Goal: Use online tool/utility: Utilize a website feature to perform a specific function

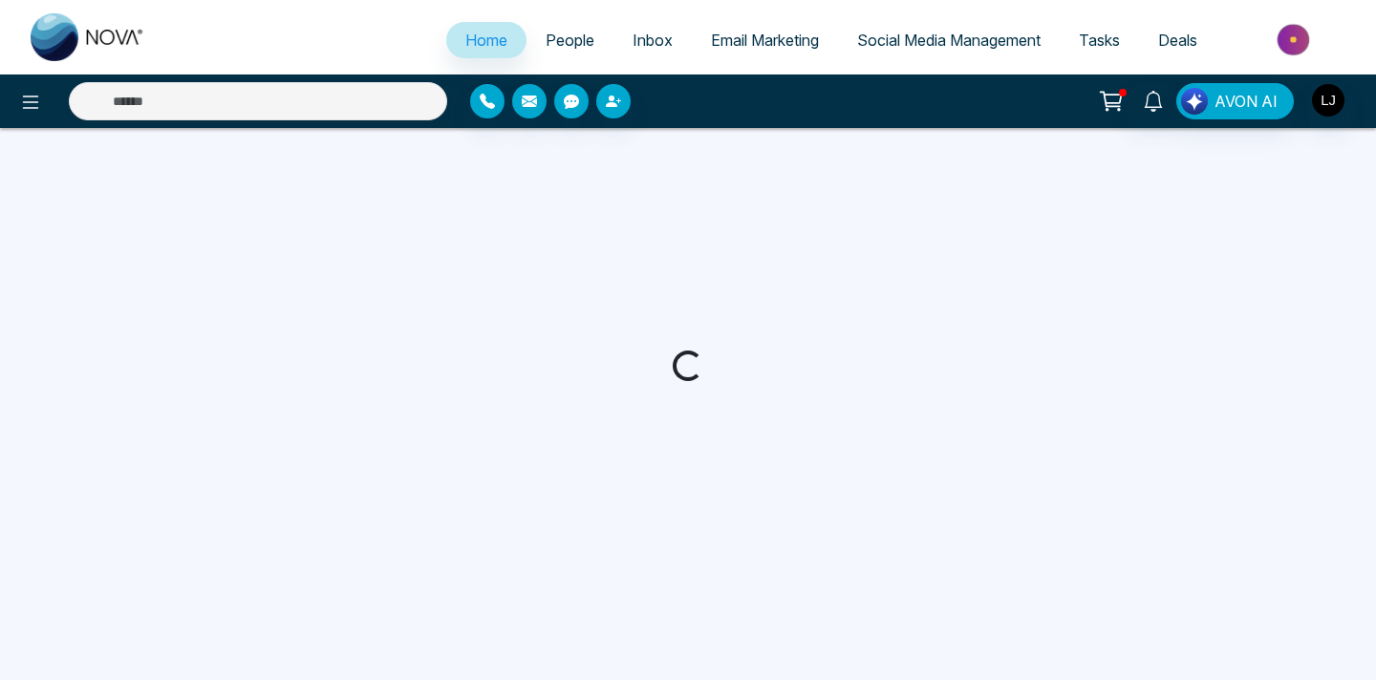
select select "*"
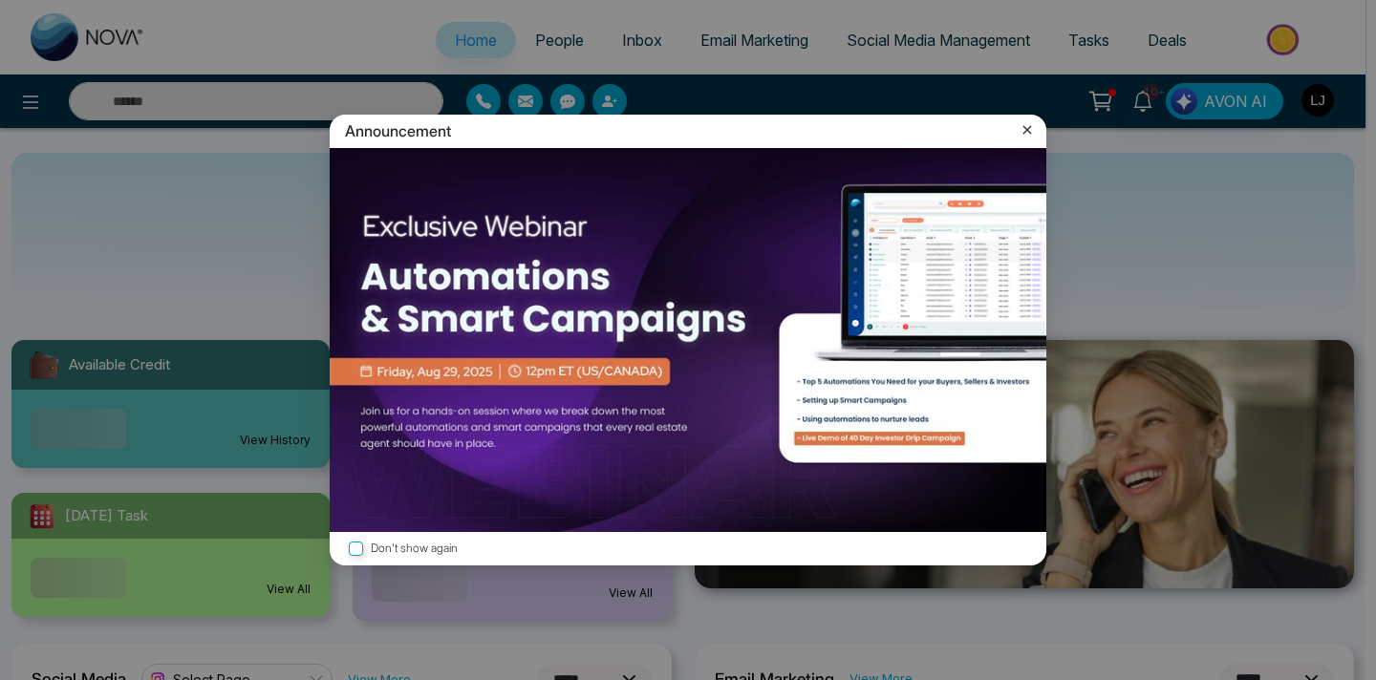
click at [1021, 126] on icon at bounding box center [1026, 129] width 19 height 19
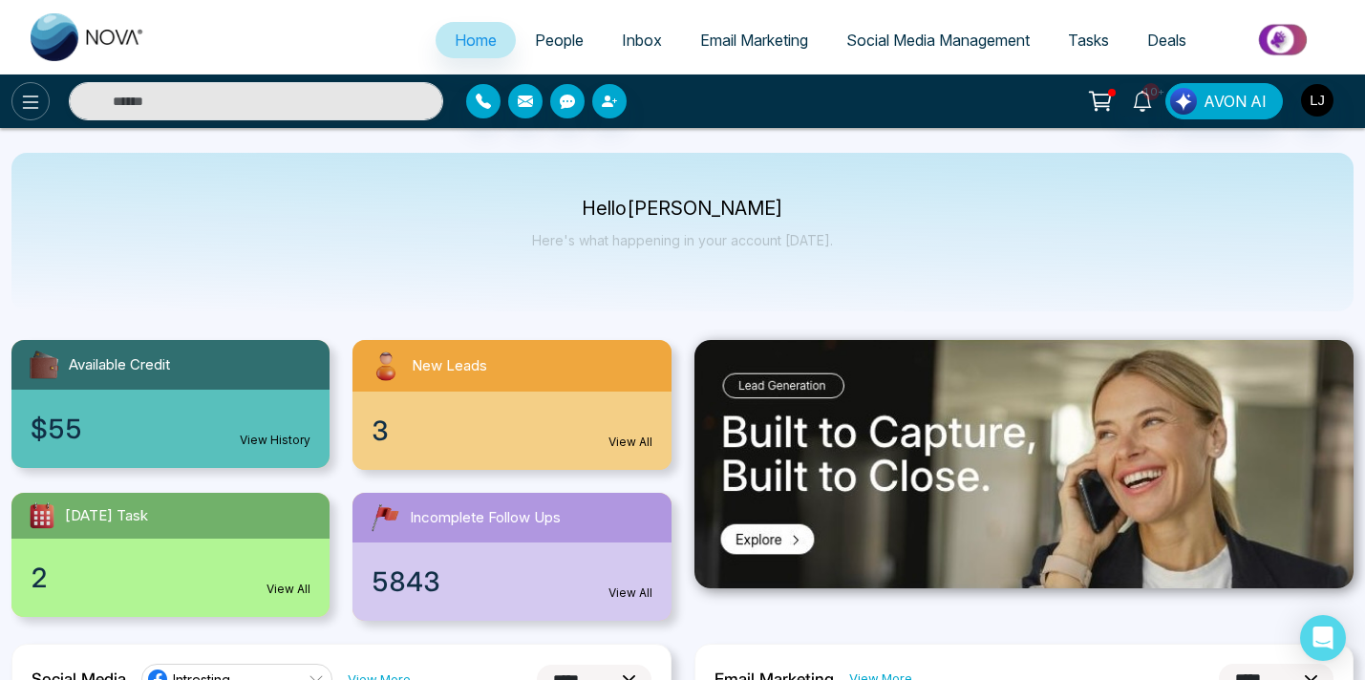
click at [26, 99] on icon at bounding box center [30, 102] width 23 height 23
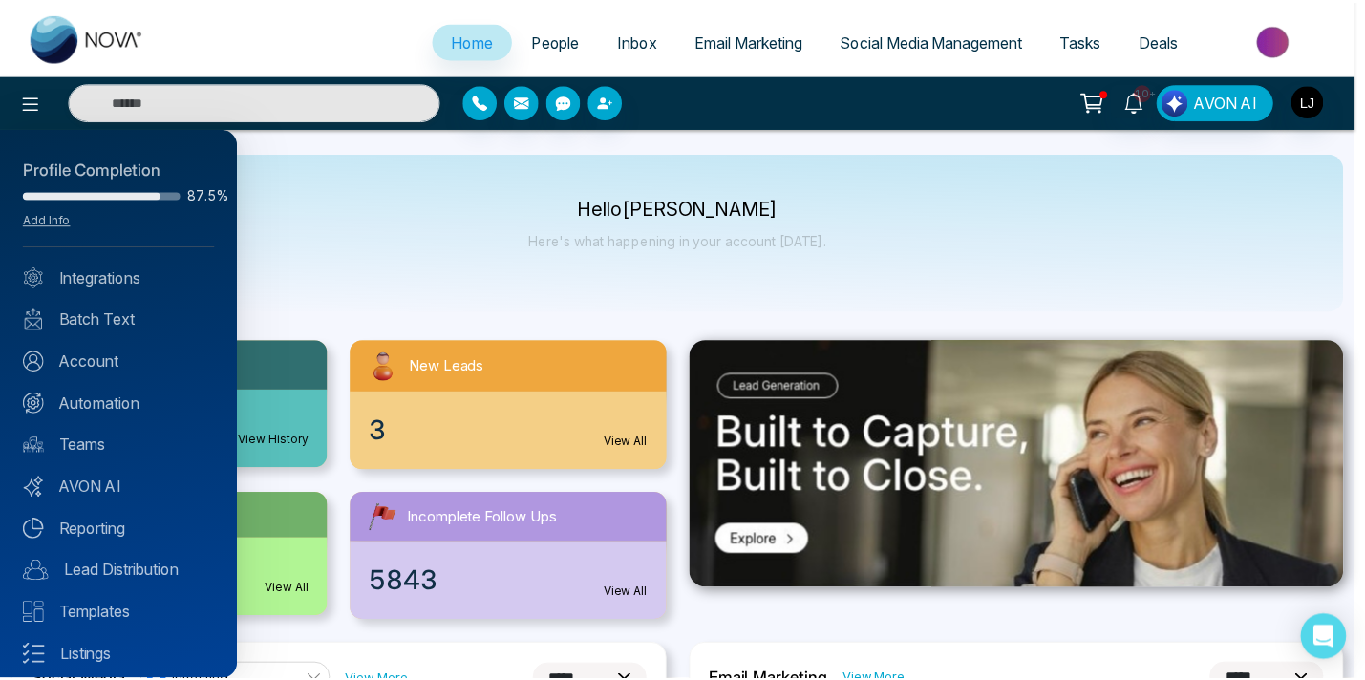
scroll to position [93, 0]
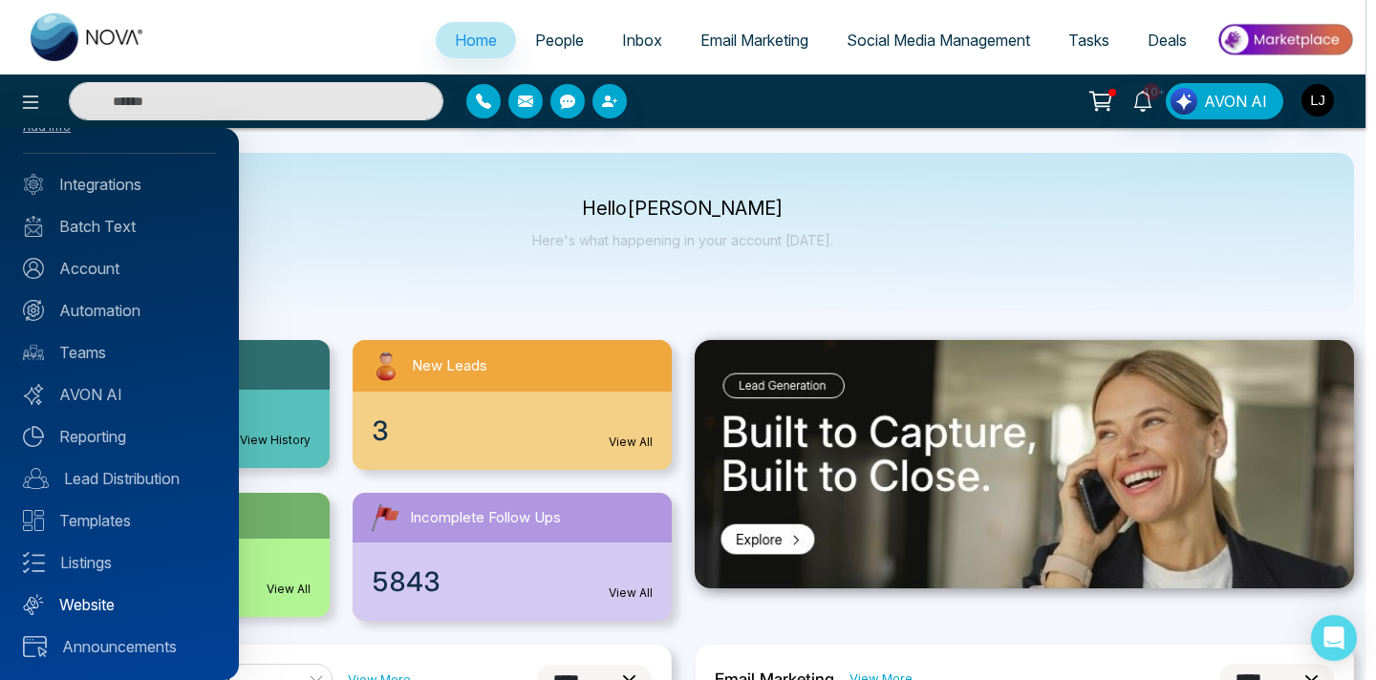
click at [104, 613] on link "Website" at bounding box center [119, 604] width 193 height 23
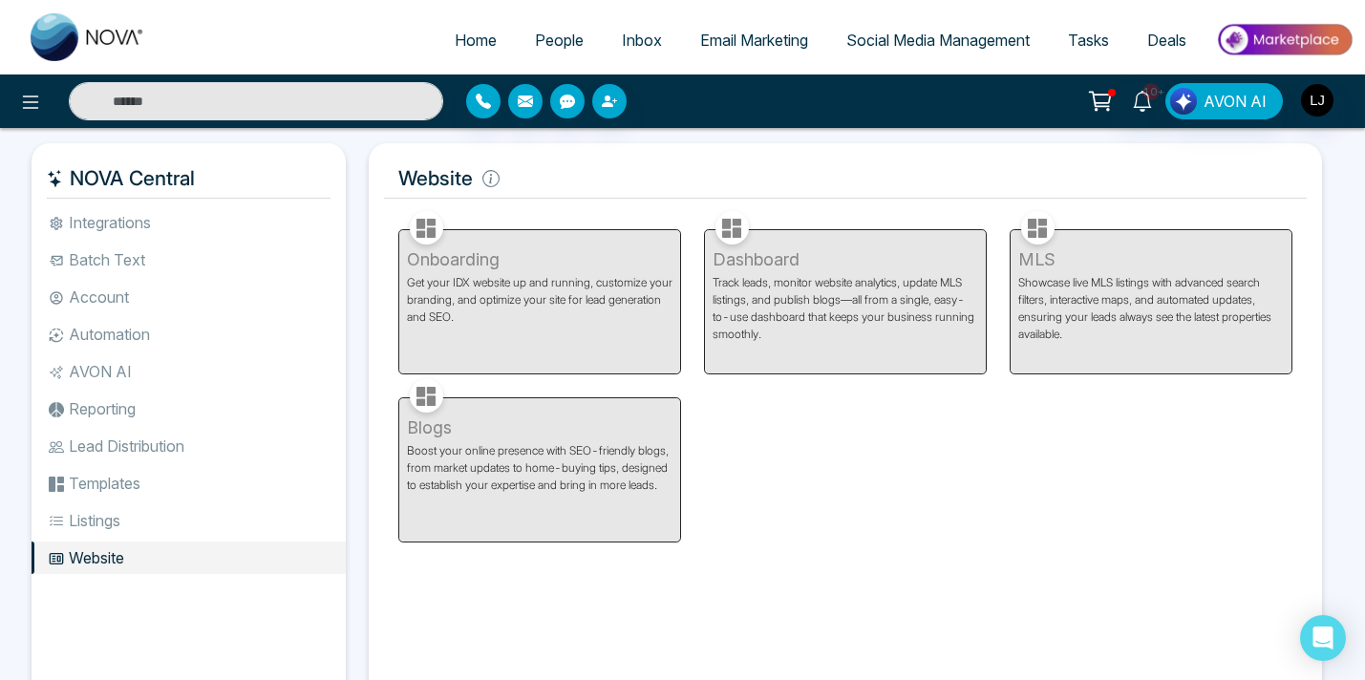
click at [723, 99] on div at bounding box center [625, 101] width 318 height 34
click at [116, 380] on li "AVON AI" at bounding box center [189, 371] width 314 height 32
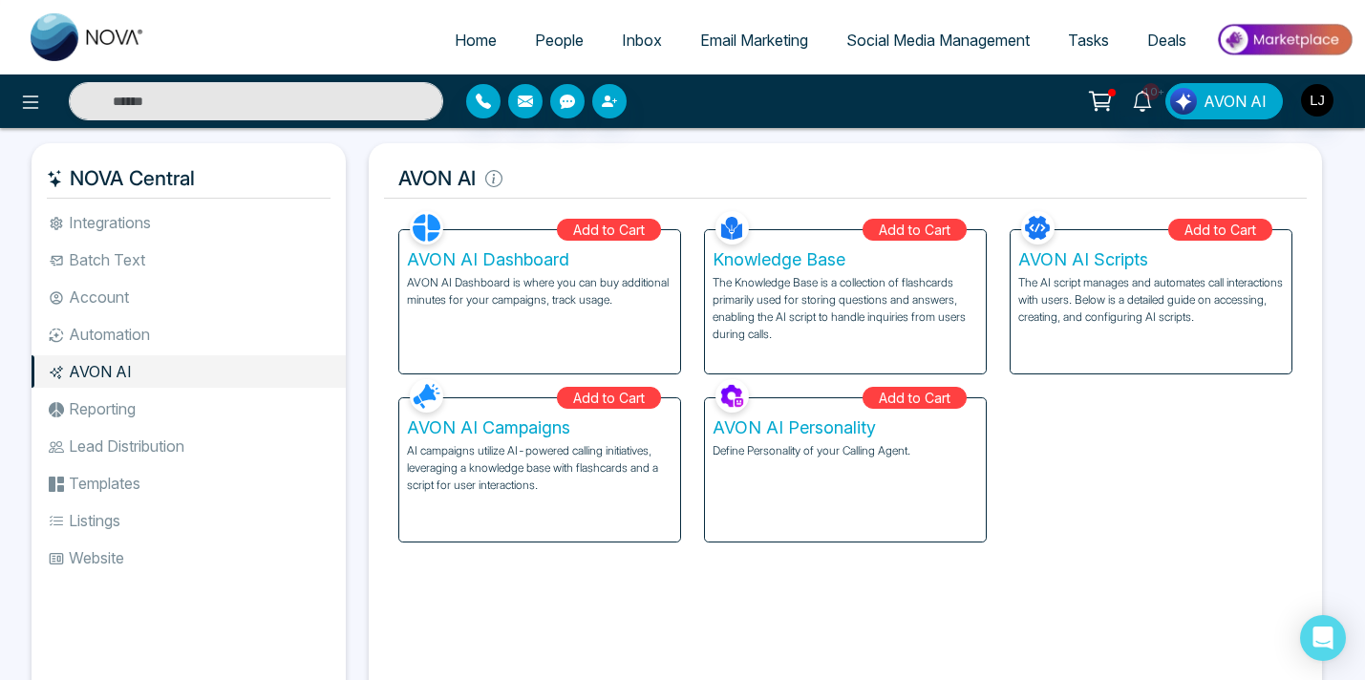
click at [1271, 48] on img at bounding box center [1284, 39] width 139 height 43
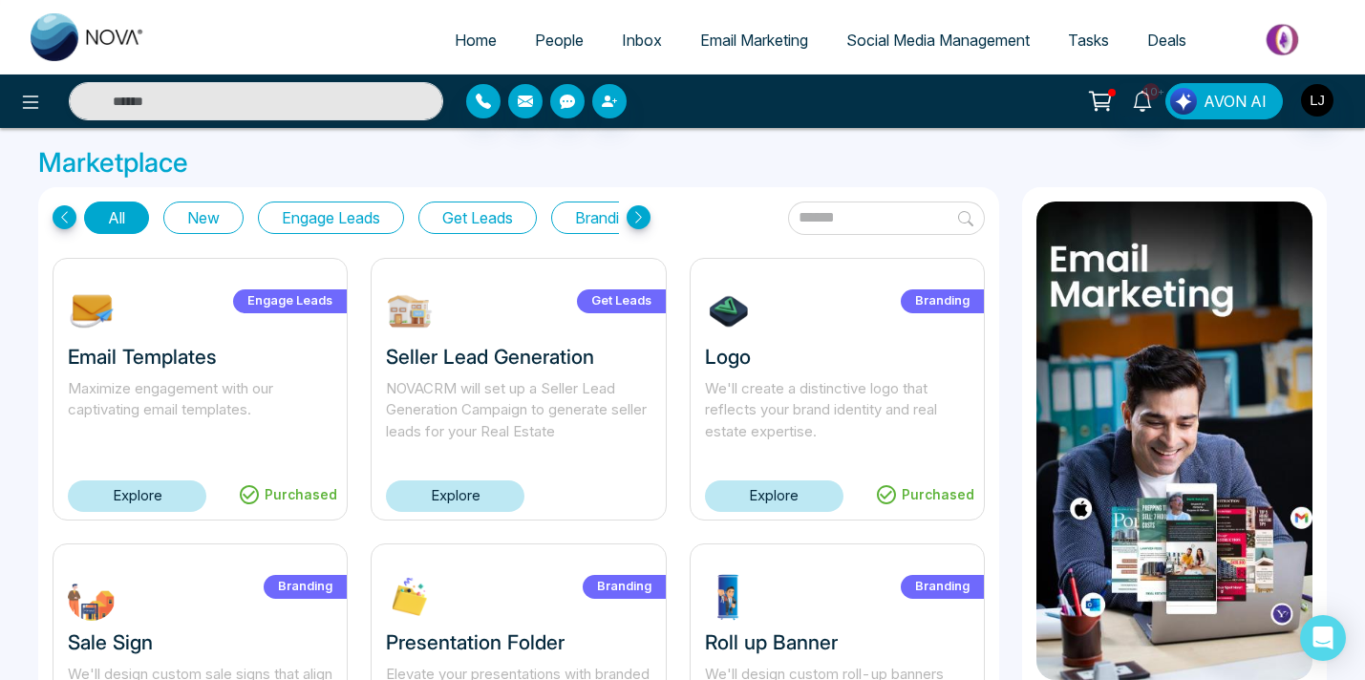
click at [1238, 105] on span "AVON AI" at bounding box center [1235, 101] width 63 height 23
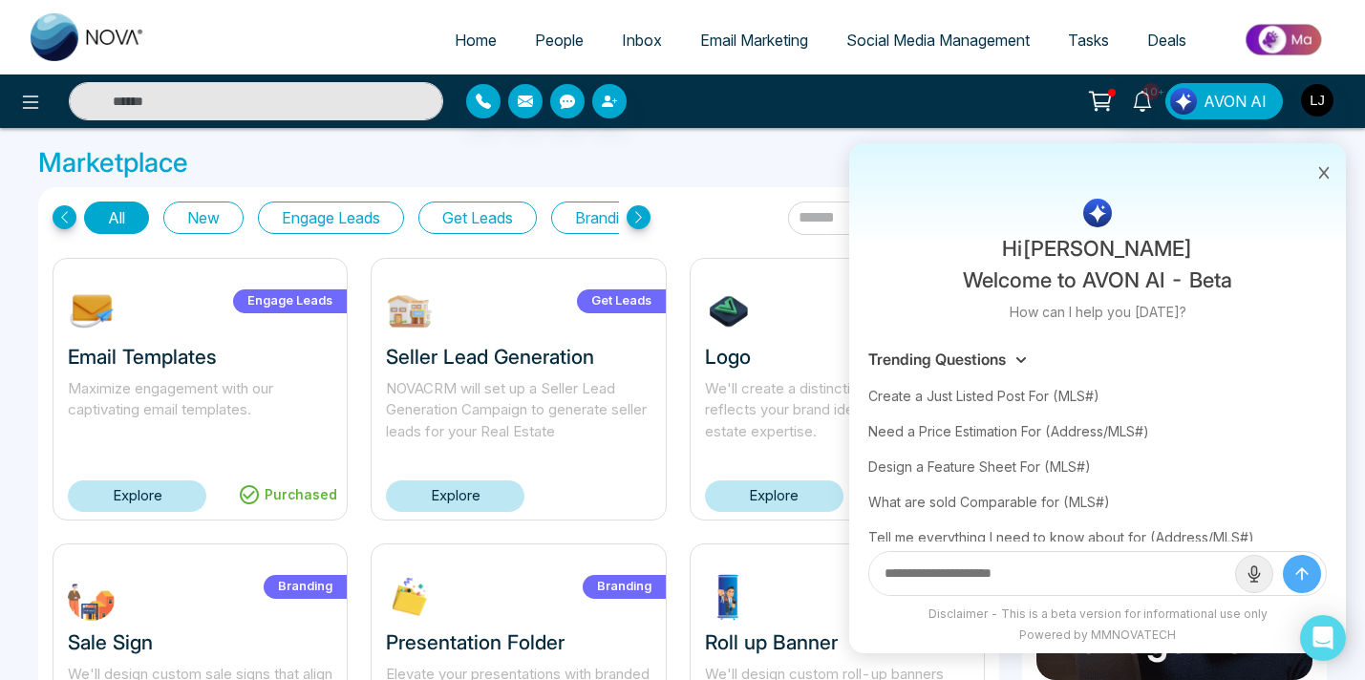
click at [930, 569] on input "text" at bounding box center [1052, 573] width 366 height 43
paste input "**********"
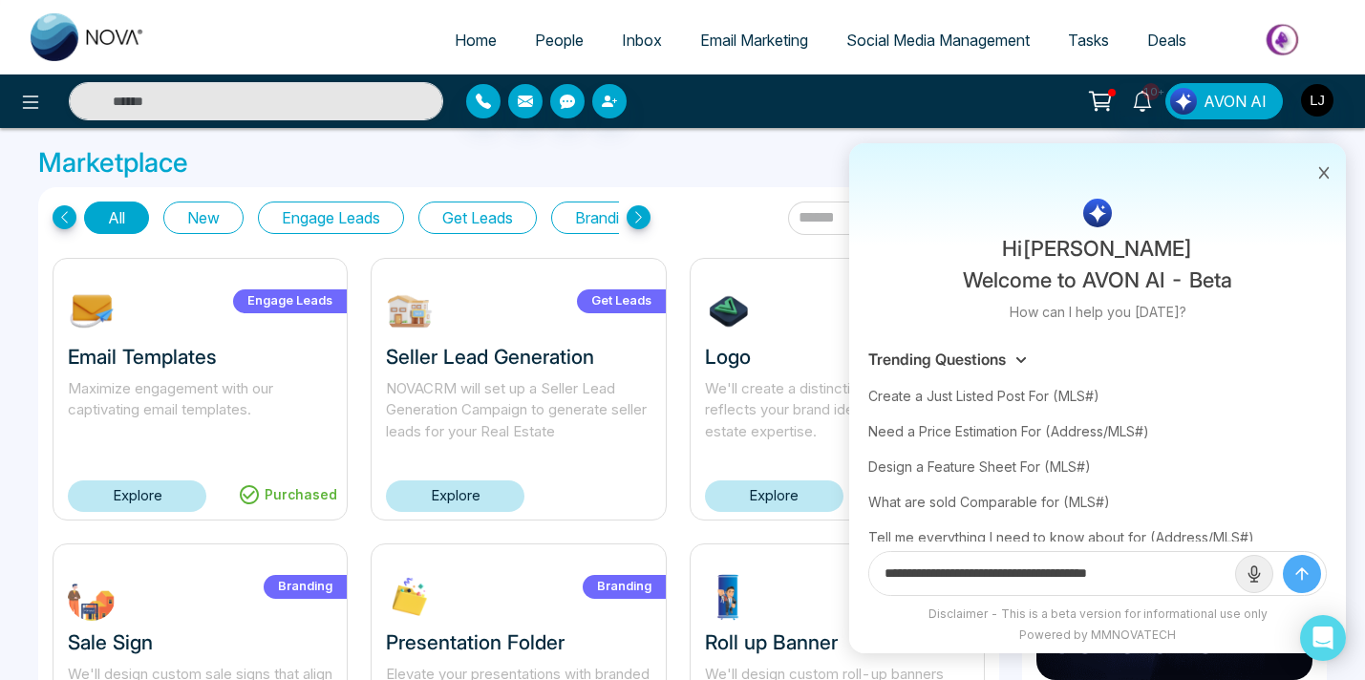
type input "**********"
click at [1306, 572] on icon "submit" at bounding box center [1301, 573] width 11 height 11
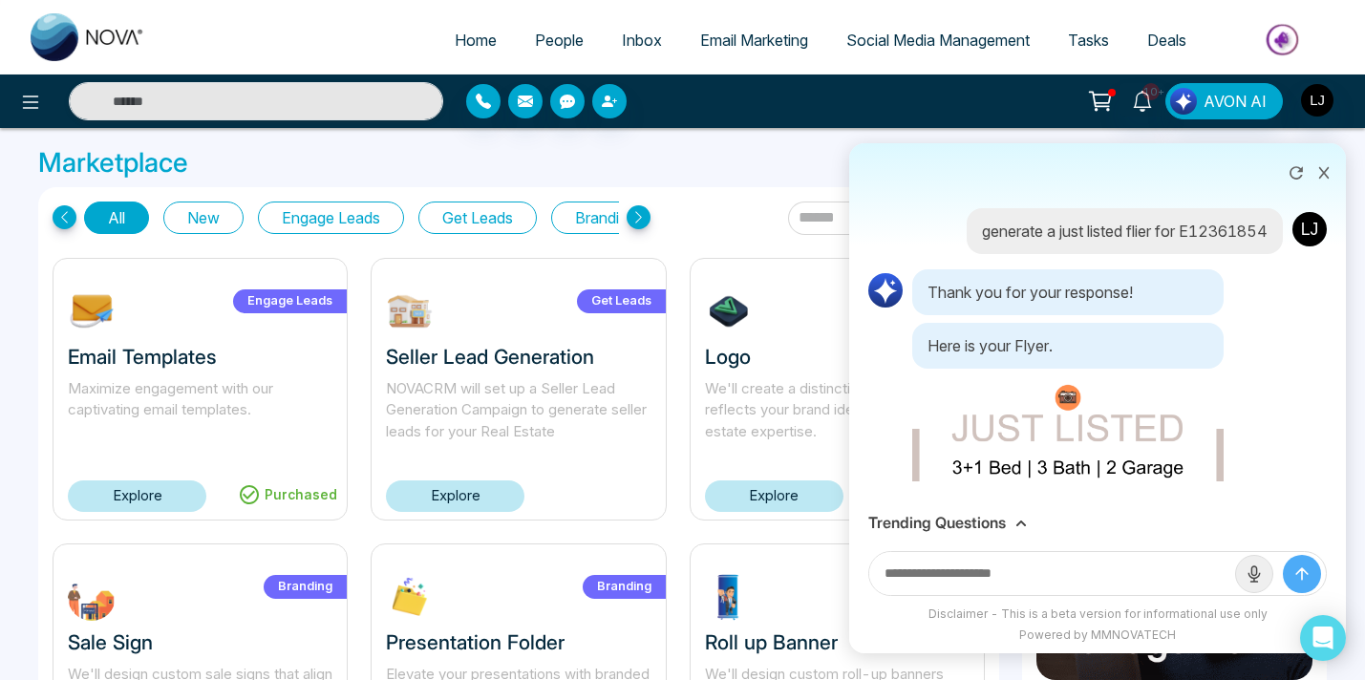
click at [1013, 243] on p "generate a just listed flier for E12361854" at bounding box center [1125, 231] width 286 height 23
copy p "E12361854"
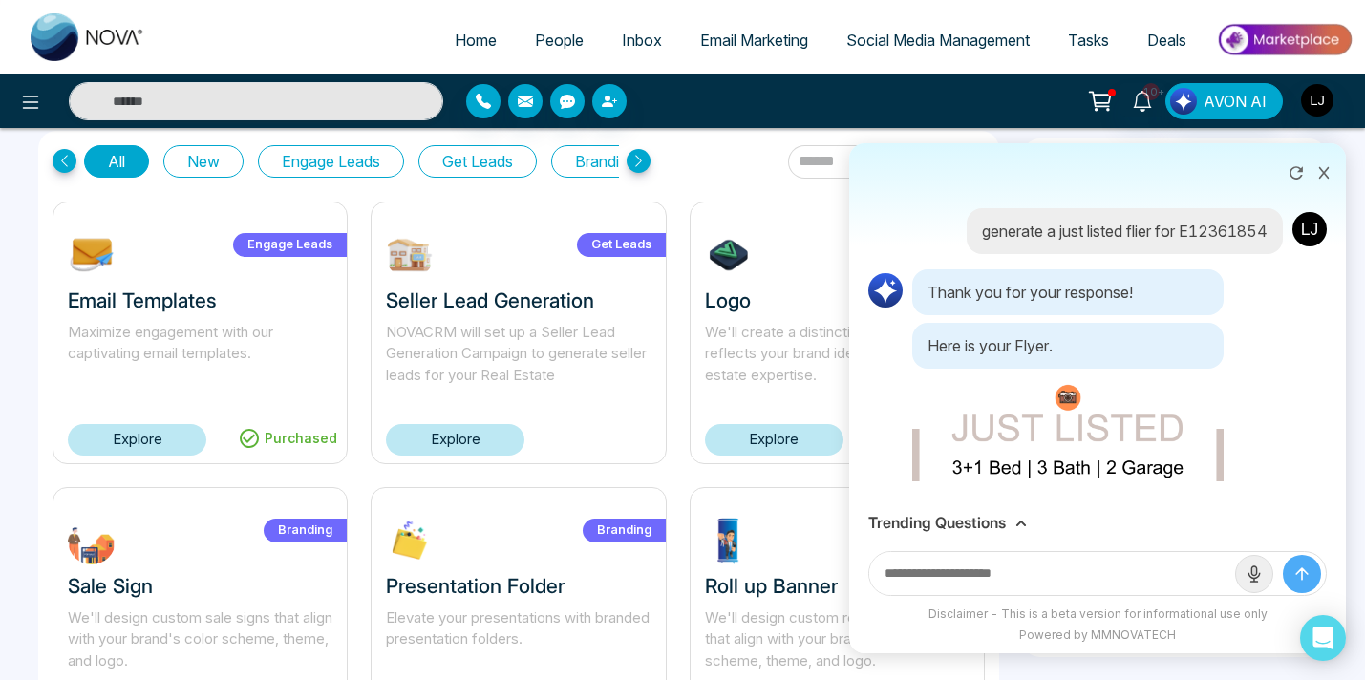
click at [1058, 243] on p "generate a just listed flier for E12361854" at bounding box center [1125, 231] width 286 height 23
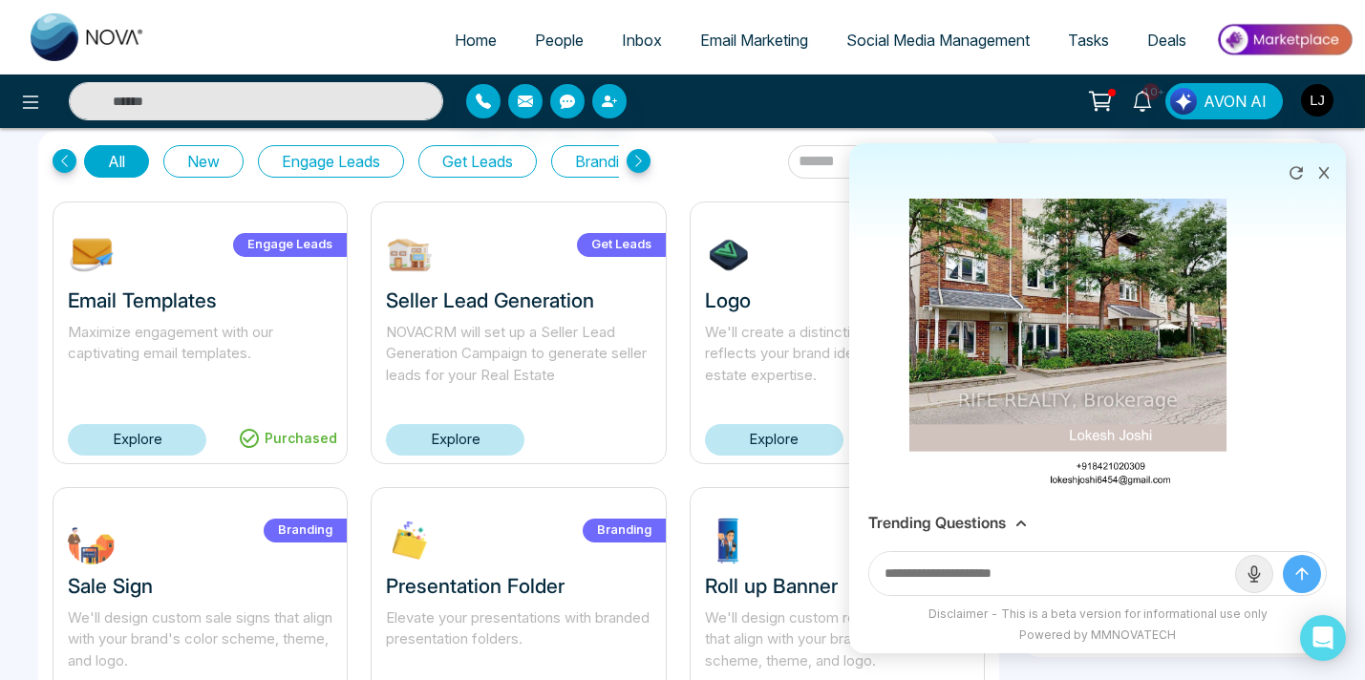
scroll to position [547, 0]
